Goal: Contribute content

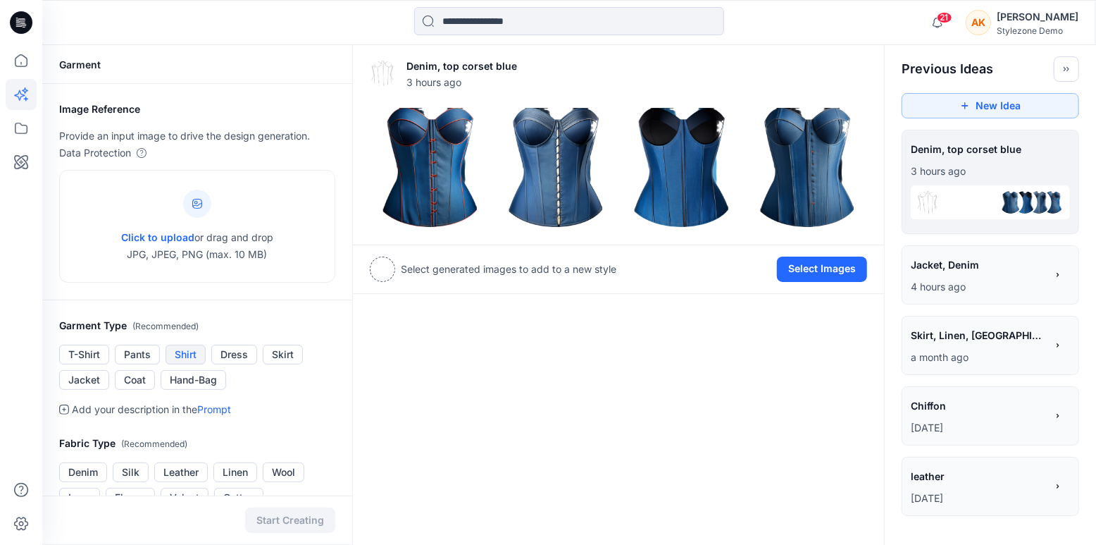
click at [171, 348] on button "Shirt" at bounding box center [186, 355] width 40 height 20
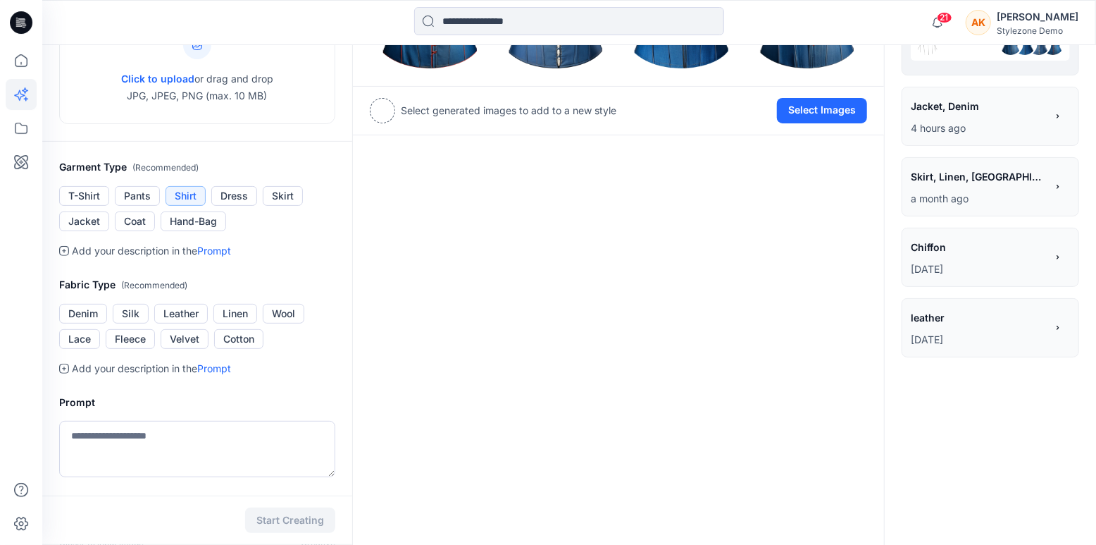
scroll to position [249, 0]
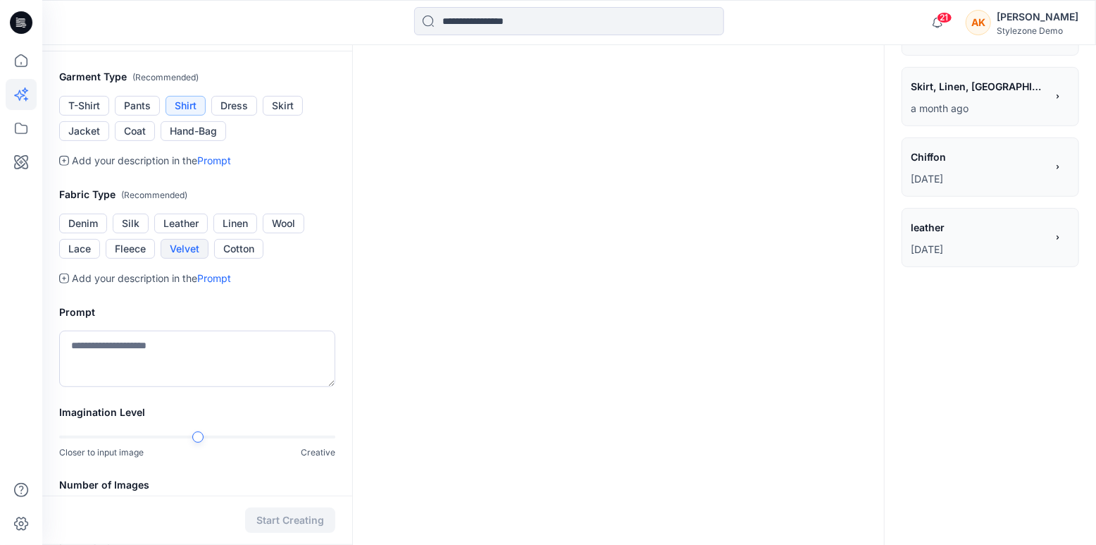
click at [199, 255] on button "Velvet" at bounding box center [185, 249] width 48 height 20
click at [168, 356] on textarea at bounding box center [197, 358] width 276 height 56
click at [311, 436] on div at bounding box center [308, 436] width 11 height 11
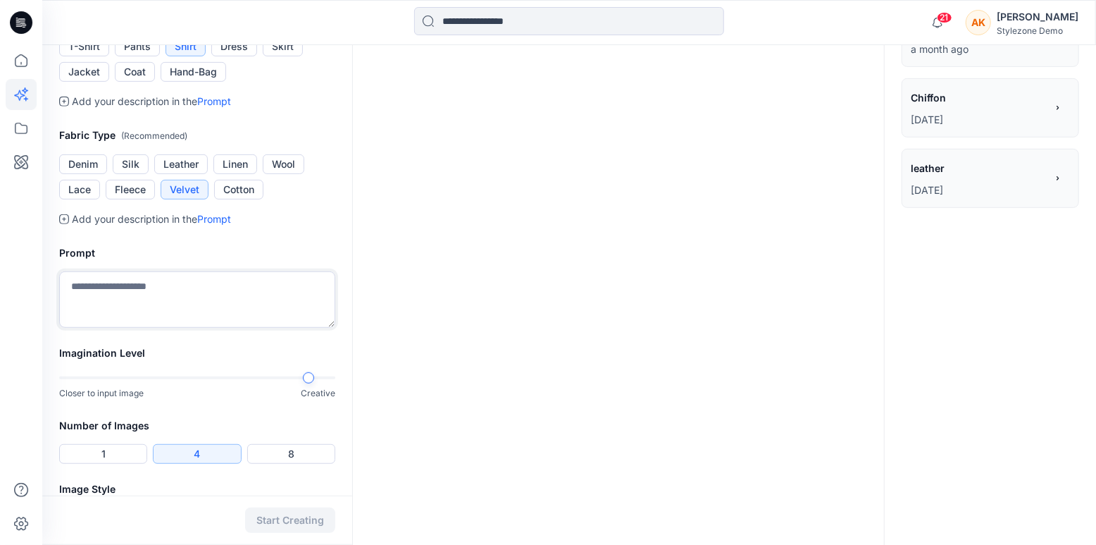
scroll to position [355, 0]
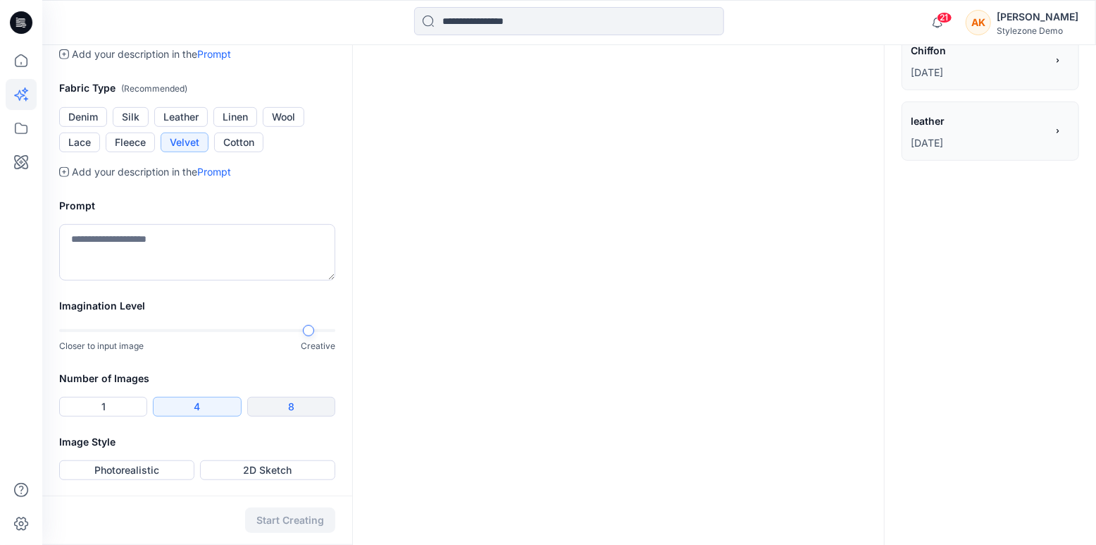
click at [297, 409] on button "8" at bounding box center [291, 407] width 88 height 20
click at [278, 467] on button "2D Sketch" at bounding box center [267, 470] width 135 height 20
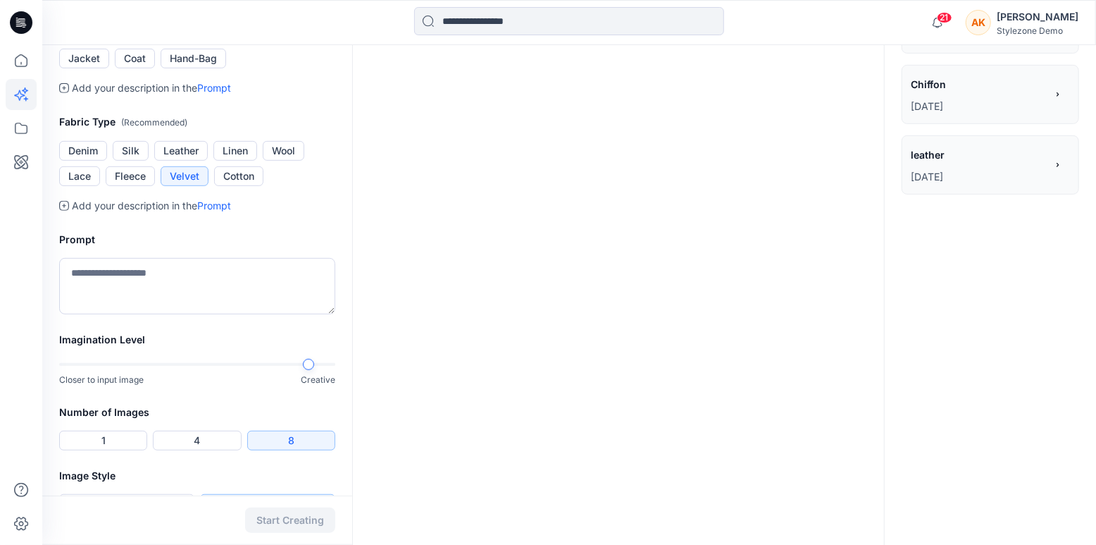
scroll to position [321, 0]
click at [192, 284] on textarea at bounding box center [197, 287] width 276 height 56
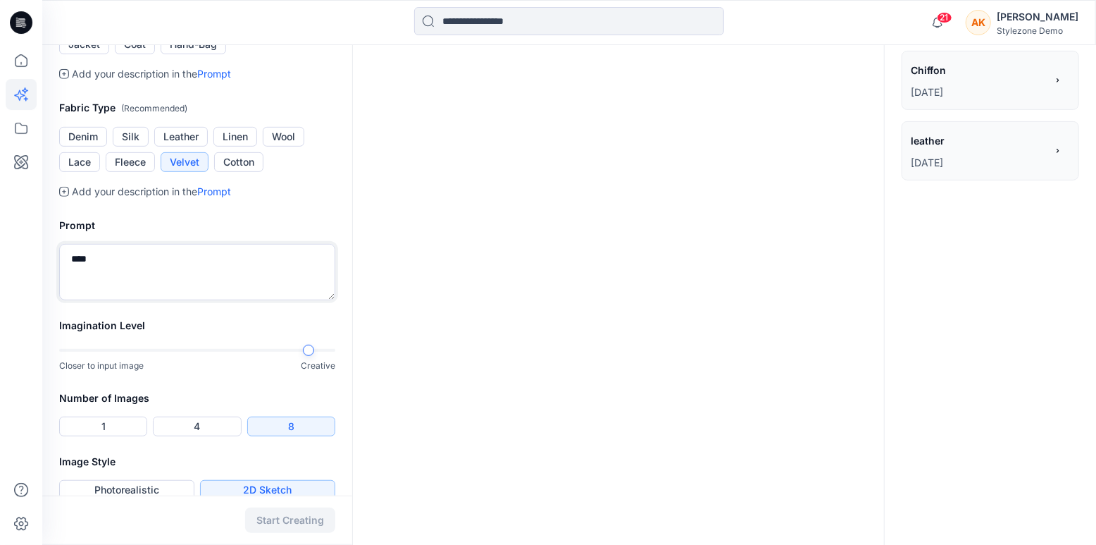
scroll to position [355, 0]
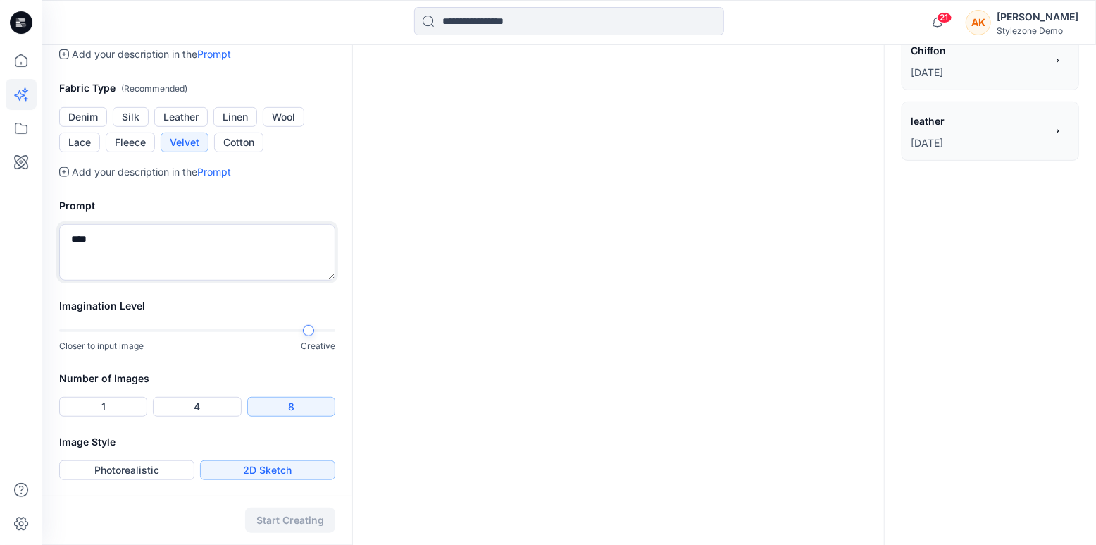
click at [280, 242] on textarea "****" at bounding box center [197, 252] width 276 height 56
type textarea "*"
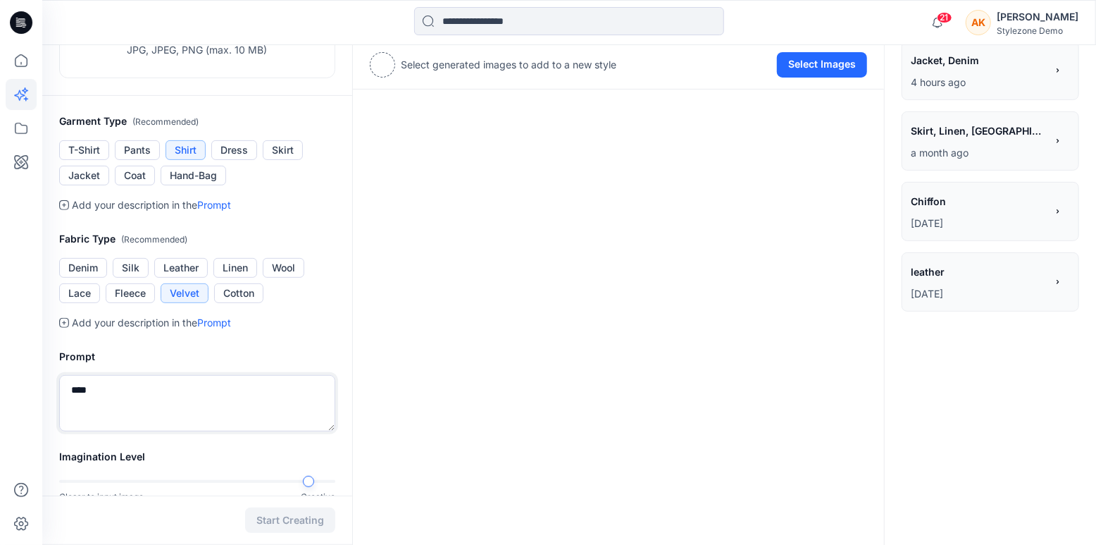
scroll to position [0, 0]
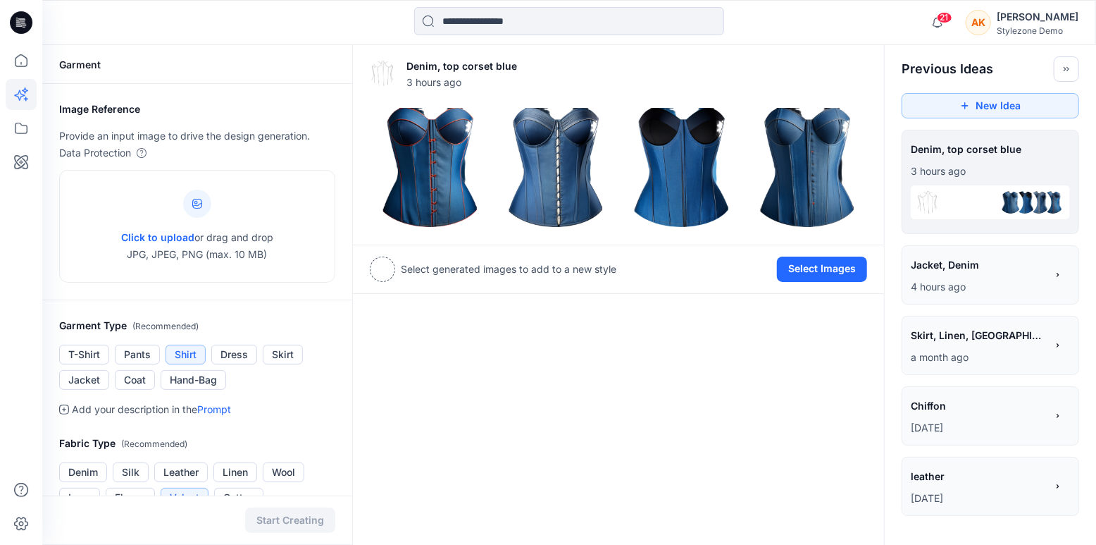
type textarea "****"
